Goal: Feedback & Contribution: Submit feedback/report problem

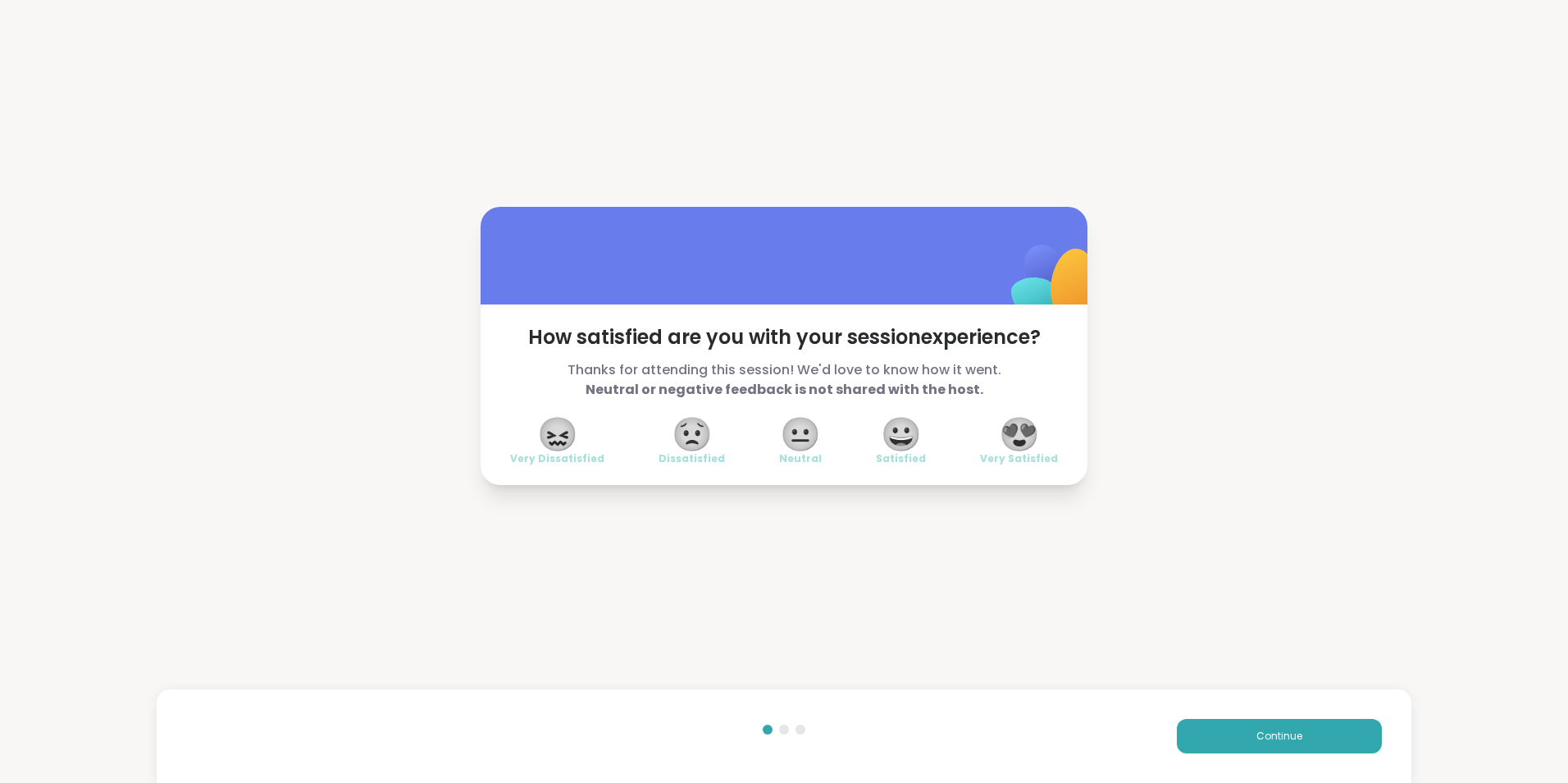
click at [1015, 434] on span "😍" at bounding box center [1020, 434] width 41 height 30
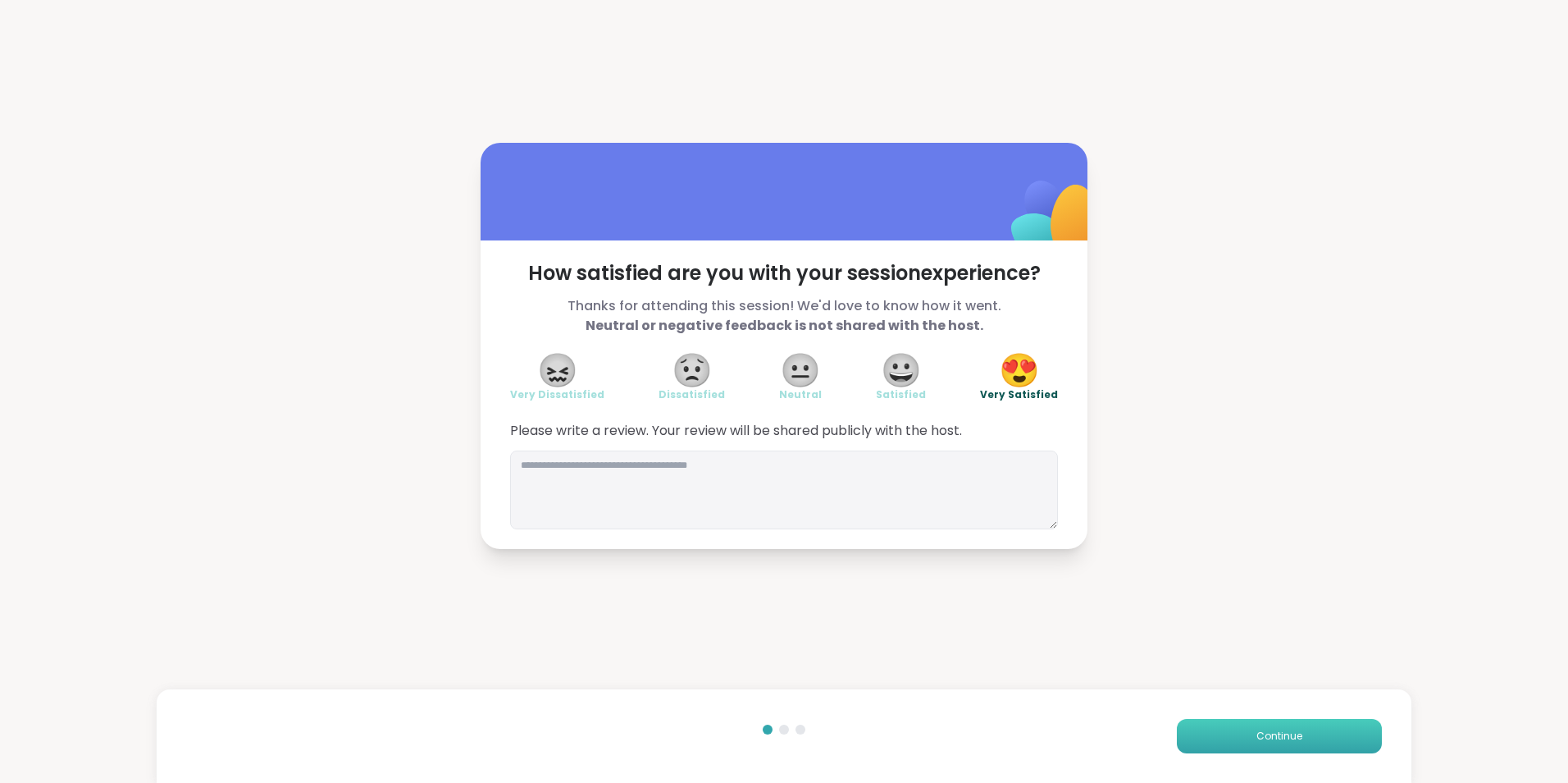
click at [1243, 727] on button "Continue" at bounding box center [1280, 736] width 205 height 34
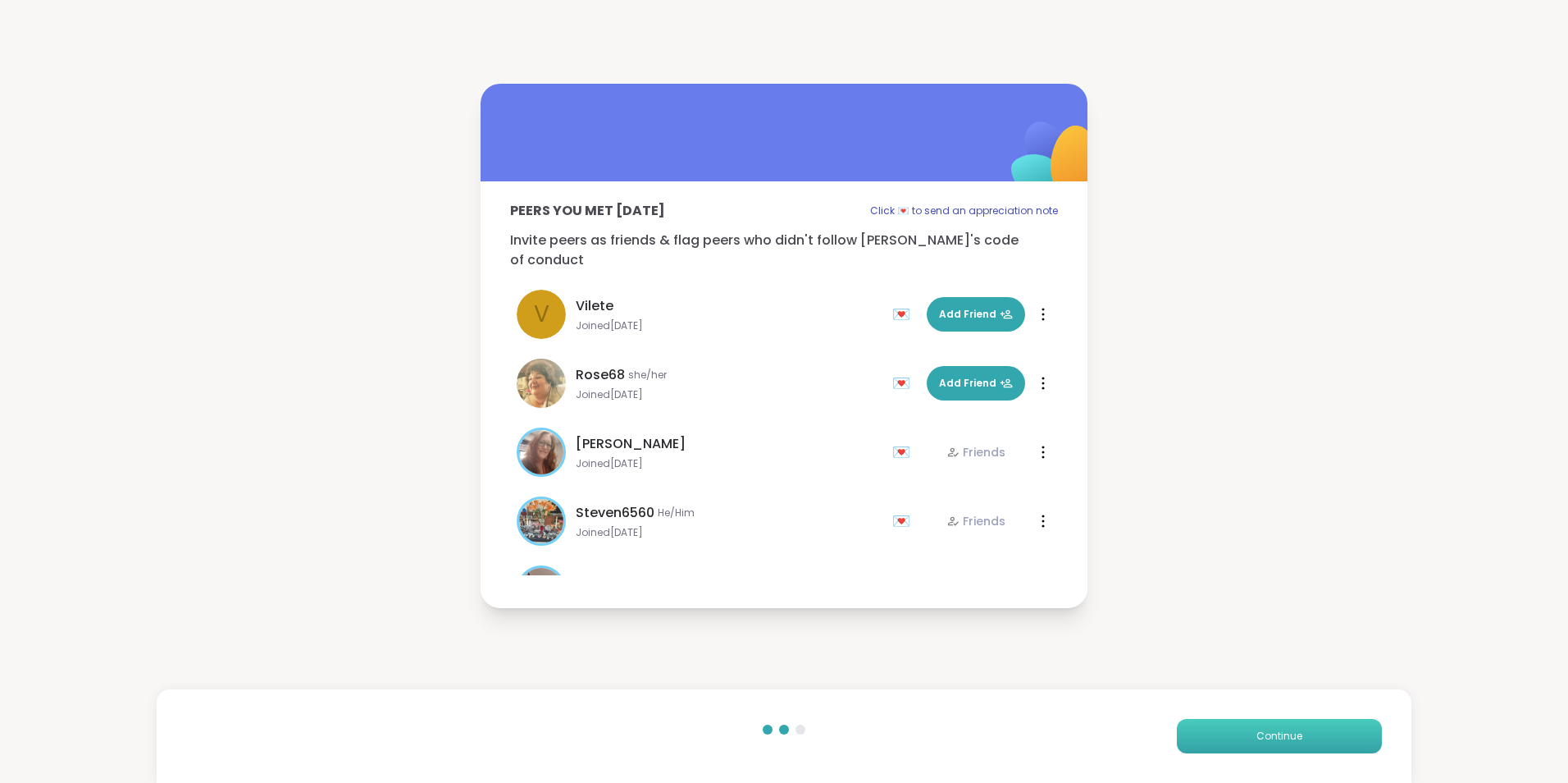
click at [1243, 727] on button "Continue" at bounding box center [1280, 736] width 205 height 34
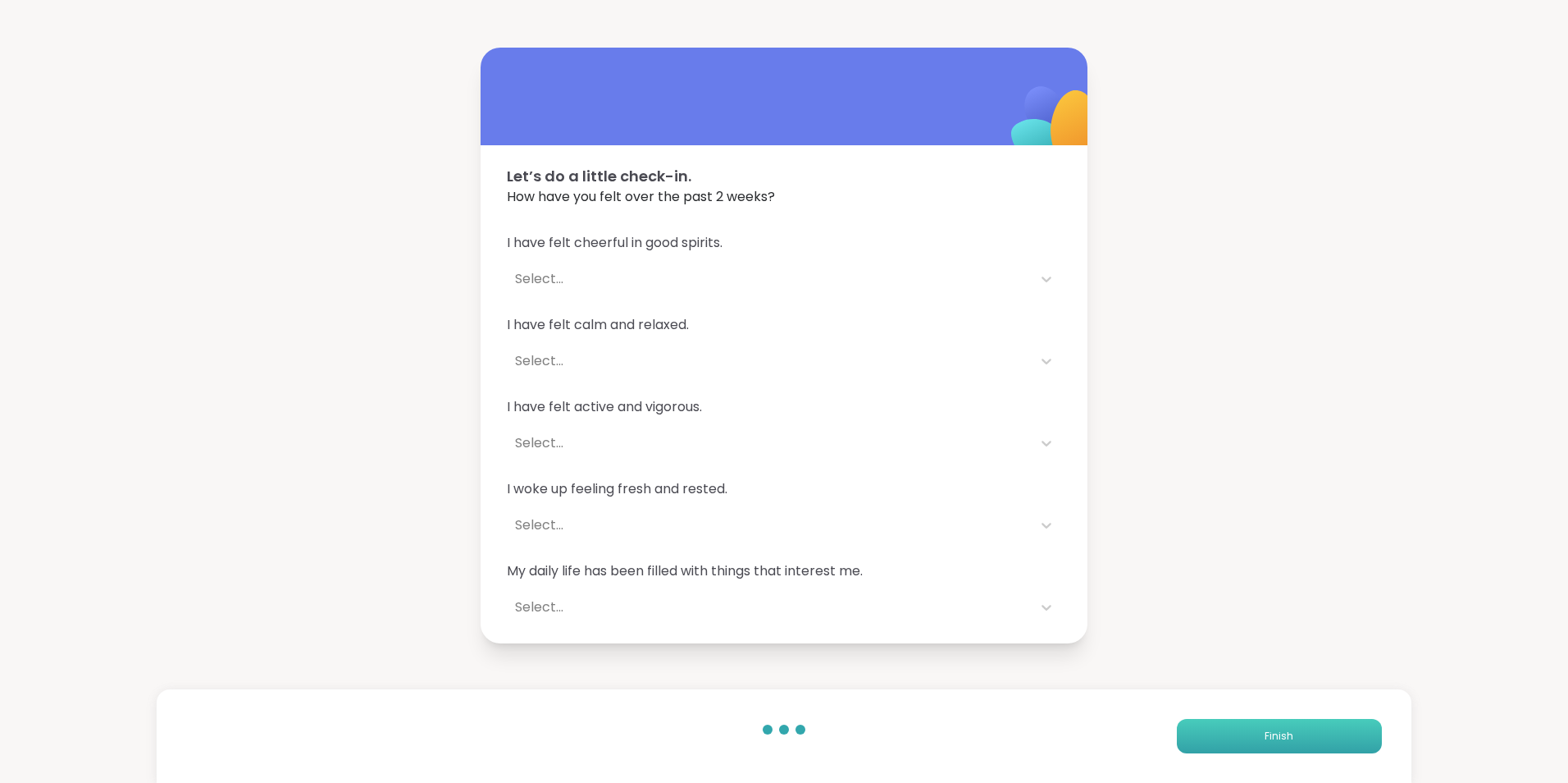
click at [1243, 727] on button "Finish" at bounding box center [1280, 736] width 205 height 34
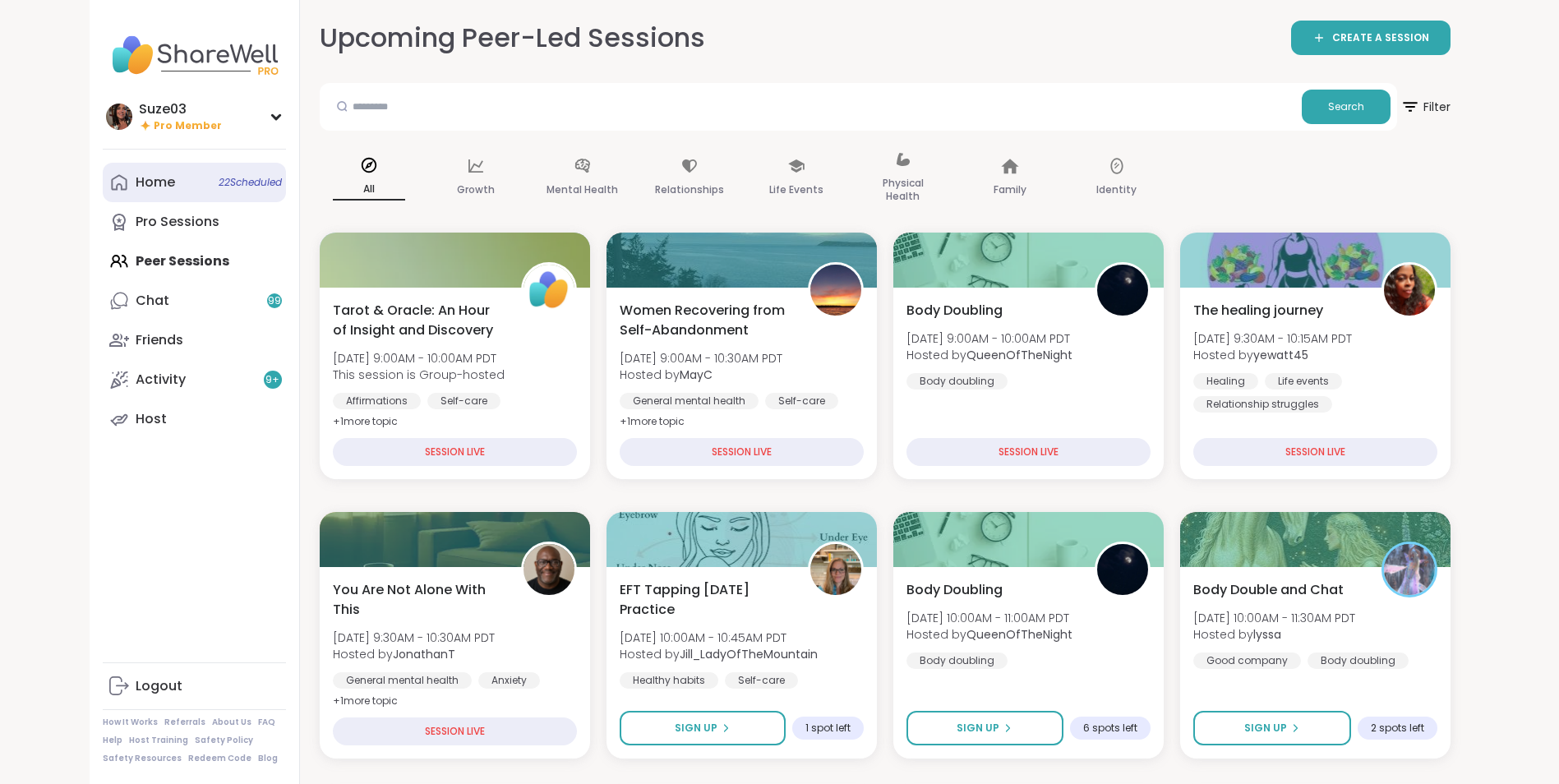
click at [159, 180] on div "Home 22 Scheduled" at bounding box center [155, 182] width 39 height 18
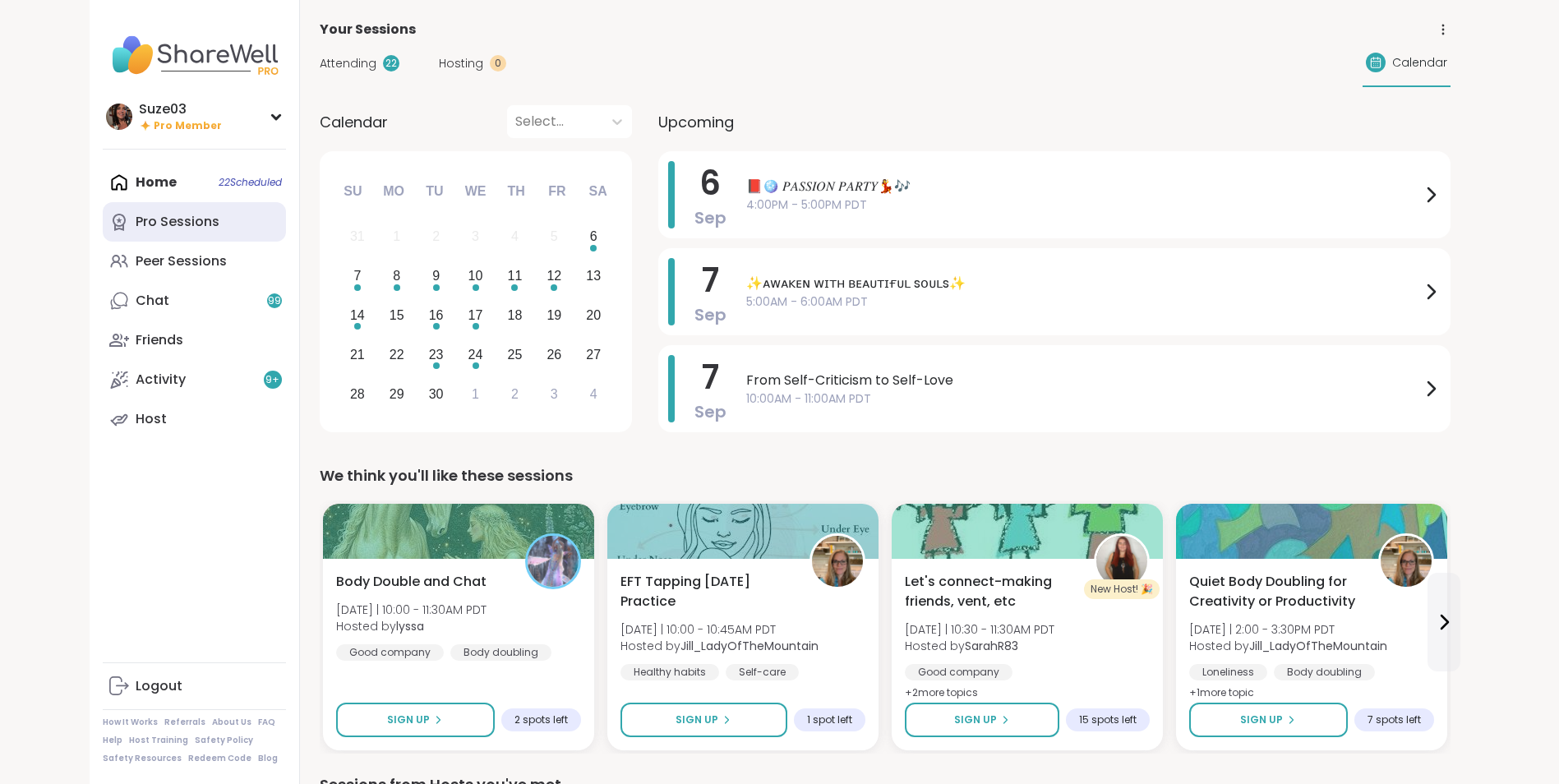
click at [168, 221] on div "Pro Sessions" at bounding box center [177, 221] width 84 height 18
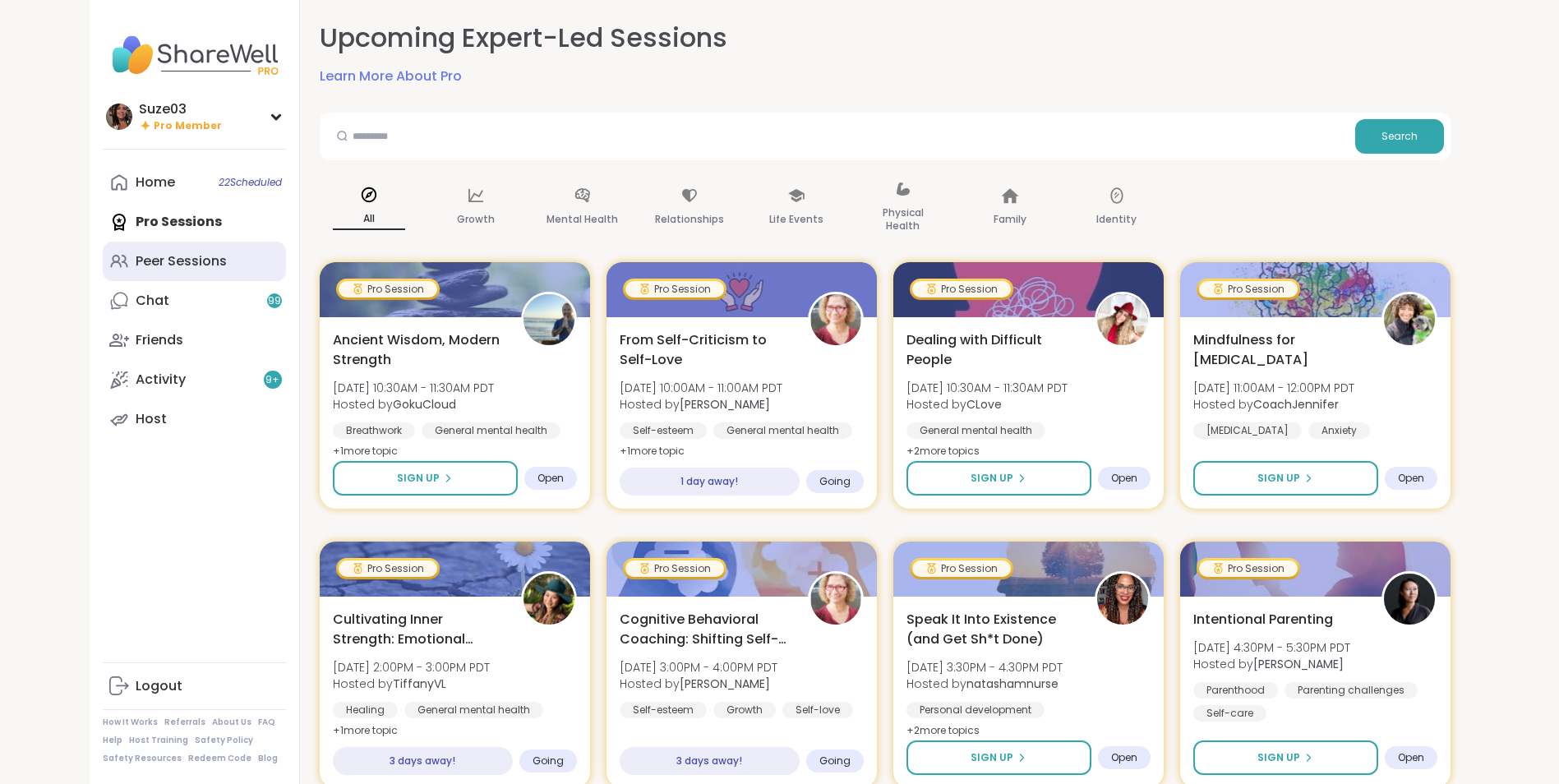
click at [160, 252] on div "Peer Sessions" at bounding box center [181, 260] width 91 height 18
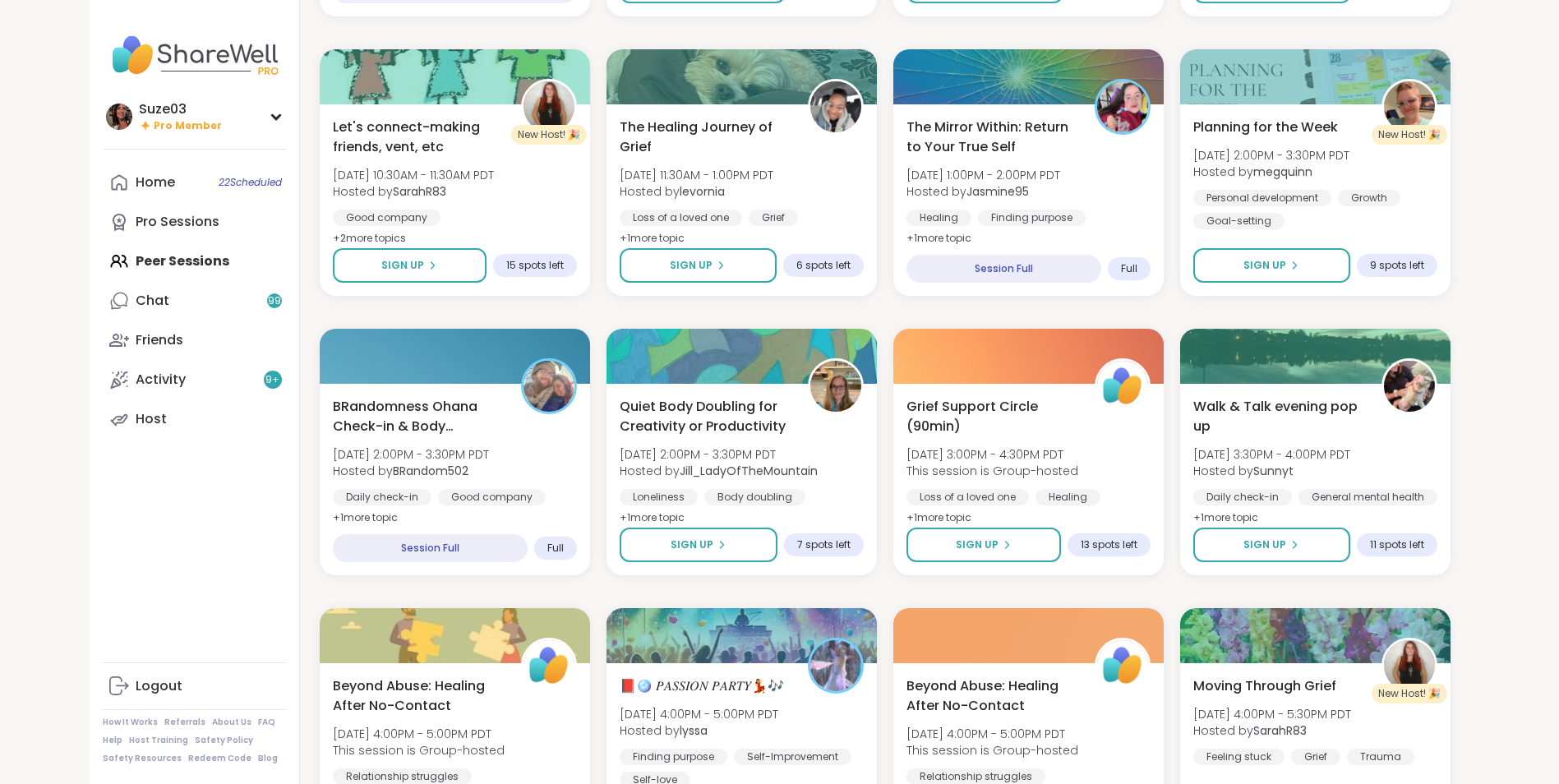
scroll to position [745, 0]
